Goal: Information Seeking & Learning: Learn about a topic

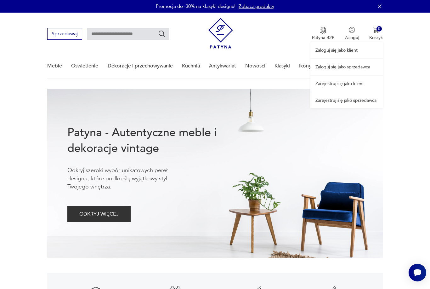
click at [356, 80] on link "Zarejestruj się jako klient" at bounding box center [346, 84] width 72 height 16
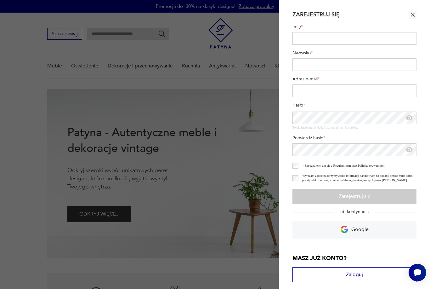
click at [410, 14] on icon "button" at bounding box center [413, 15] width 6 height 6
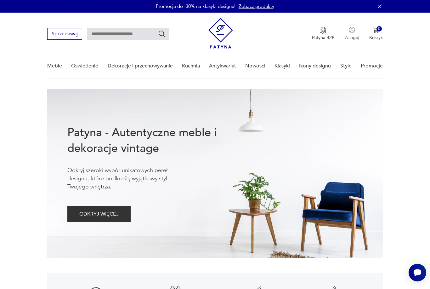
click at [353, 36] on p "Zaloguj" at bounding box center [352, 38] width 14 height 6
click at [348, 52] on link "Zaloguj się jako klient" at bounding box center [346, 50] width 72 height 16
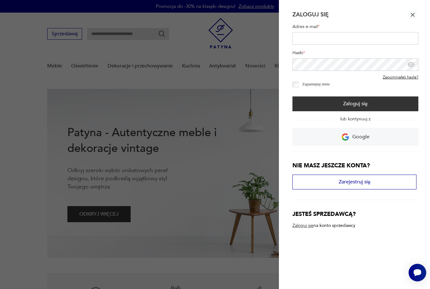
click at [362, 38] on input "Adres e-mail *" at bounding box center [355, 38] width 126 height 13
click at [341, 40] on input "Adres e-mail *" at bounding box center [355, 38] width 126 height 13
type input "*"
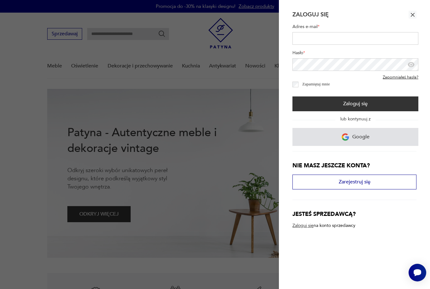
click at [371, 138] on link "Google" at bounding box center [355, 137] width 126 height 18
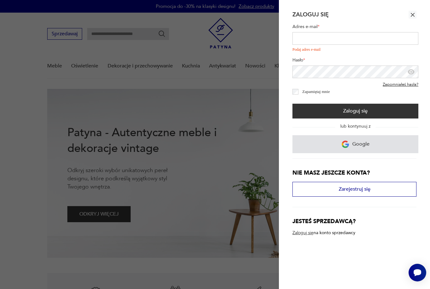
click at [374, 147] on link "Google" at bounding box center [355, 144] width 126 height 18
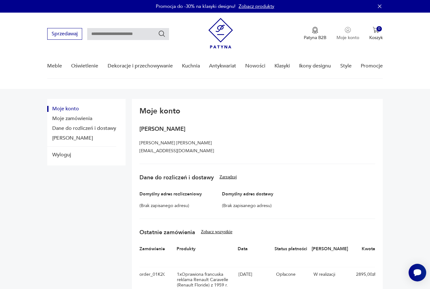
click at [345, 32] on img "button" at bounding box center [348, 30] width 6 height 6
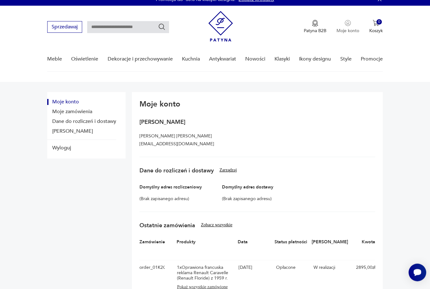
scroll to position [7, 0]
click at [350, 20] on img "button" at bounding box center [348, 23] width 6 height 6
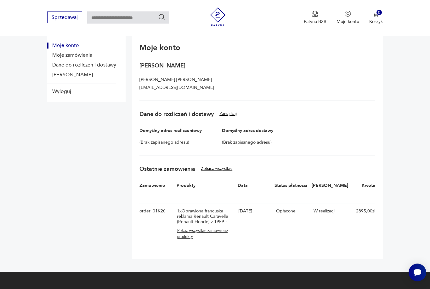
scroll to position [55, 0]
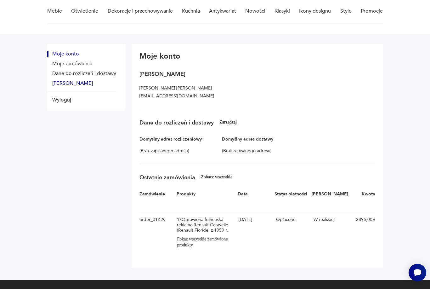
click at [74, 84] on button "[PERSON_NAME]" at bounding box center [81, 83] width 69 height 6
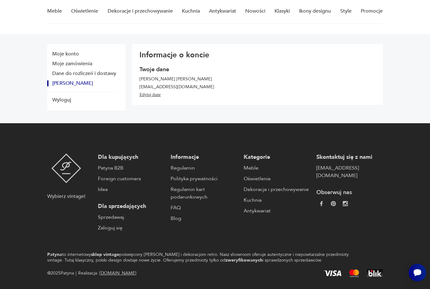
scroll to position [53, 0]
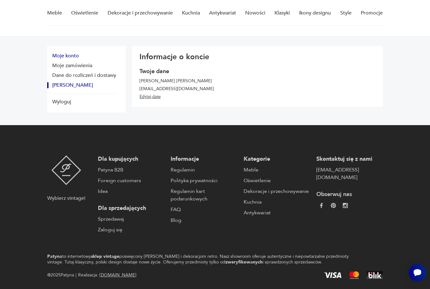
click at [67, 59] on button "Moje konto" at bounding box center [81, 56] width 69 height 6
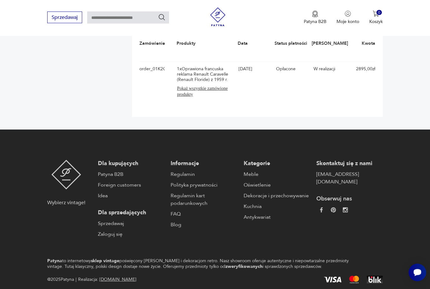
scroll to position [203, 0]
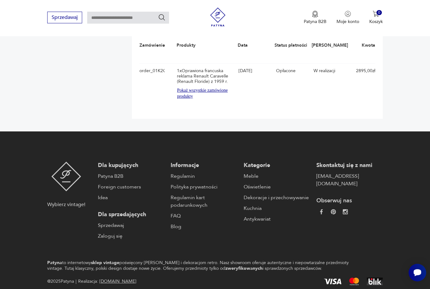
click at [202, 95] on button "Pokaż wszystkie zamówione produkty" at bounding box center [206, 93] width 59 height 12
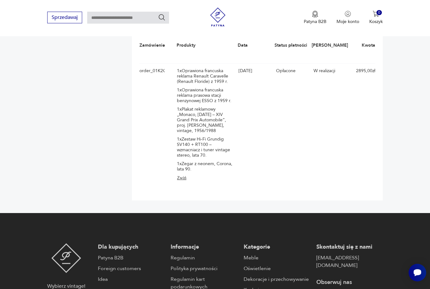
click at [211, 98] on div "1 x Oprawiona francuska reklama prasowa stacji benzynowej ESSO z 1959 r." at bounding box center [206, 95] width 59 height 16
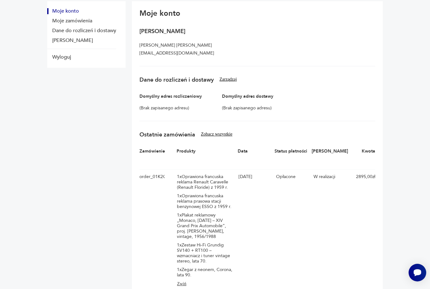
scroll to position [0, 0]
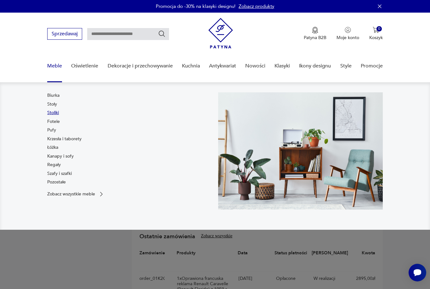
click at [58, 112] on link "Stoliki" at bounding box center [53, 113] width 12 height 6
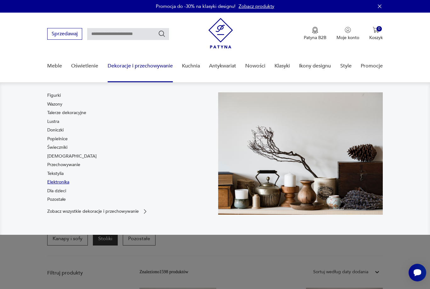
click at [67, 184] on link "Elektronika" at bounding box center [58, 182] width 22 height 6
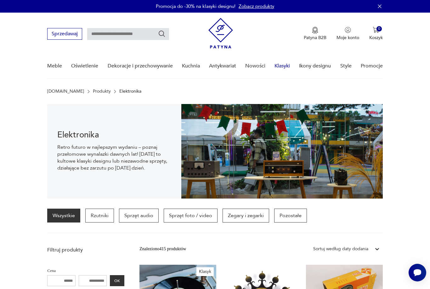
click at [285, 66] on link "Klasyki" at bounding box center [282, 66] width 15 height 24
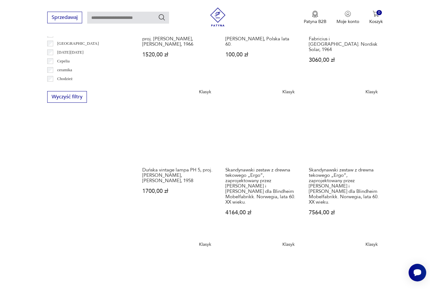
scroll to position [397, 0]
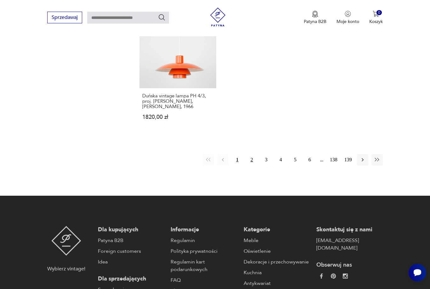
click at [250, 165] on button "2" at bounding box center [251, 159] width 11 height 11
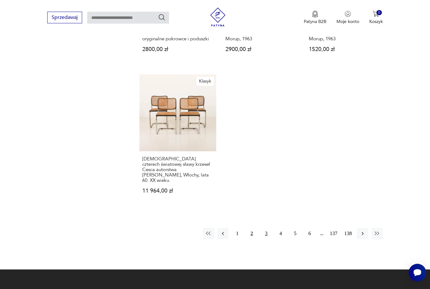
click at [269, 239] on button "3" at bounding box center [266, 233] width 11 height 11
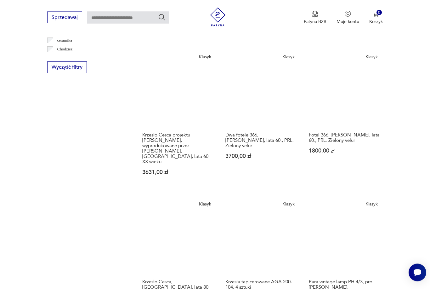
scroll to position [351, 0]
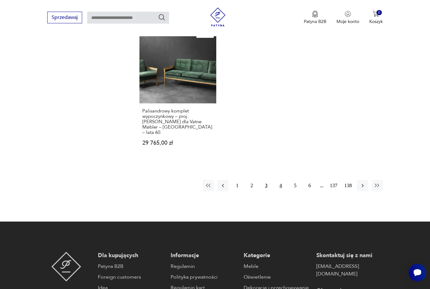
click at [280, 191] on button "4" at bounding box center [280, 185] width 11 height 11
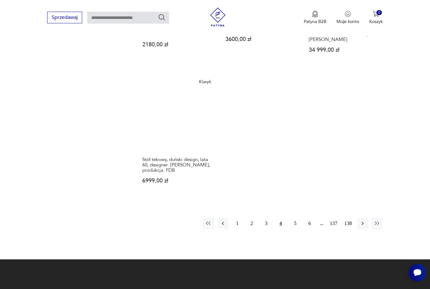
scroll to position [753, 0]
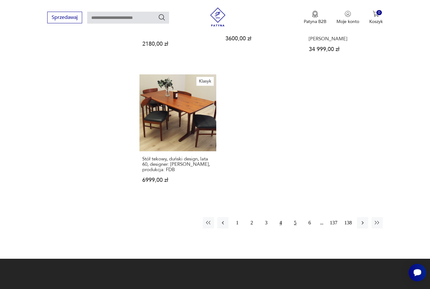
click at [296, 228] on div "1 2 3 4 5 6 137 138" at bounding box center [293, 222] width 180 height 11
click at [295, 228] on button "5" at bounding box center [295, 222] width 11 height 11
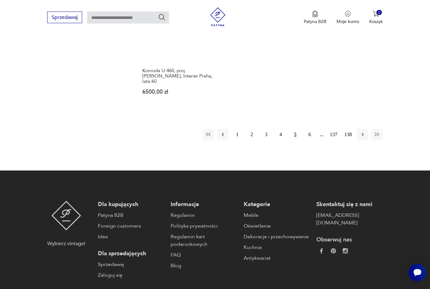
scroll to position [896, 0]
